Goal: Navigation & Orientation: Find specific page/section

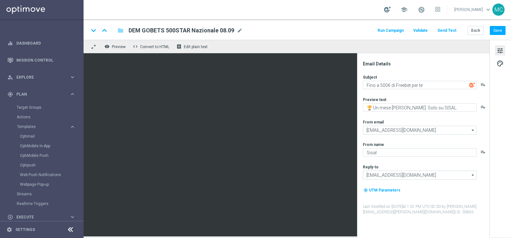
click at [391, 11] on div at bounding box center [387, 9] width 7 height 6
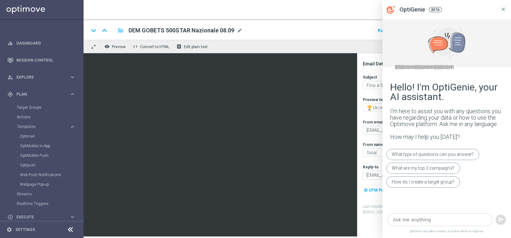
click at [501, 9] on icon at bounding box center [503, 9] width 6 height 6
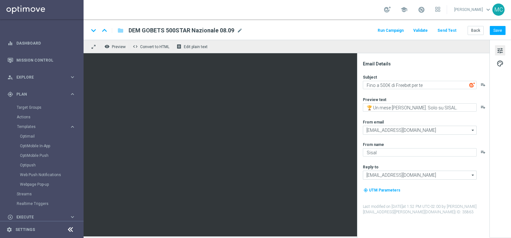
click at [446, 10] on div "school Mauro Cesari keyboard_arrow_down MC" at bounding box center [297, 9] width 427 height 19
click at [19, 44] on link "Dashboard" at bounding box center [45, 43] width 59 height 17
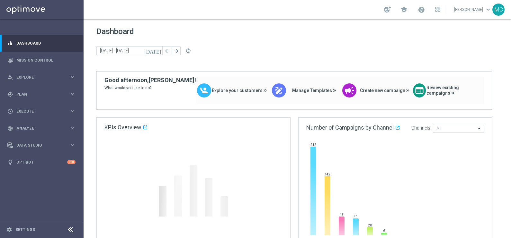
click at [125, 32] on span "Dashboard" at bounding box center [296, 31] width 401 height 9
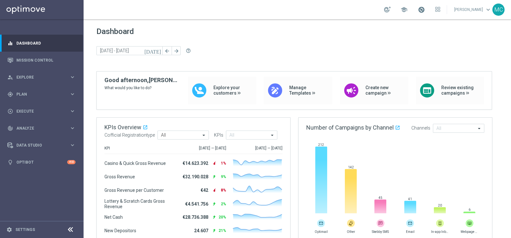
click at [425, 11] on span at bounding box center [421, 9] width 7 height 7
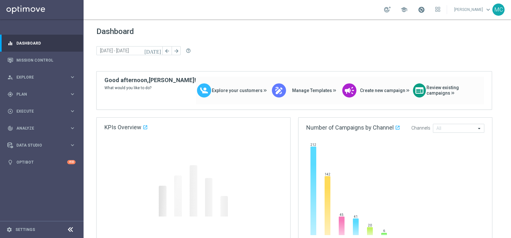
click at [424, 11] on span at bounding box center [421, 9] width 7 height 7
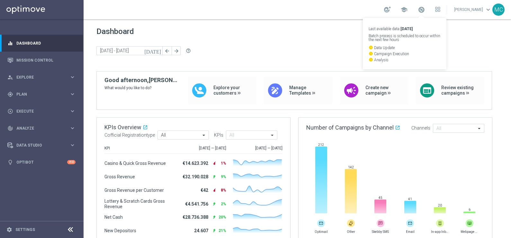
click at [373, 47] on icon "watch_later" at bounding box center [370, 47] width 4 height 4
click at [423, 11] on link at bounding box center [421, 10] width 8 height 10
click at [312, 39] on div "Dashboard [DATE] [DATE] - [DATE] arrow_back arrow_forward help_outline" at bounding box center [296, 49] width 401 height 44
